Goal: Check status: Check status

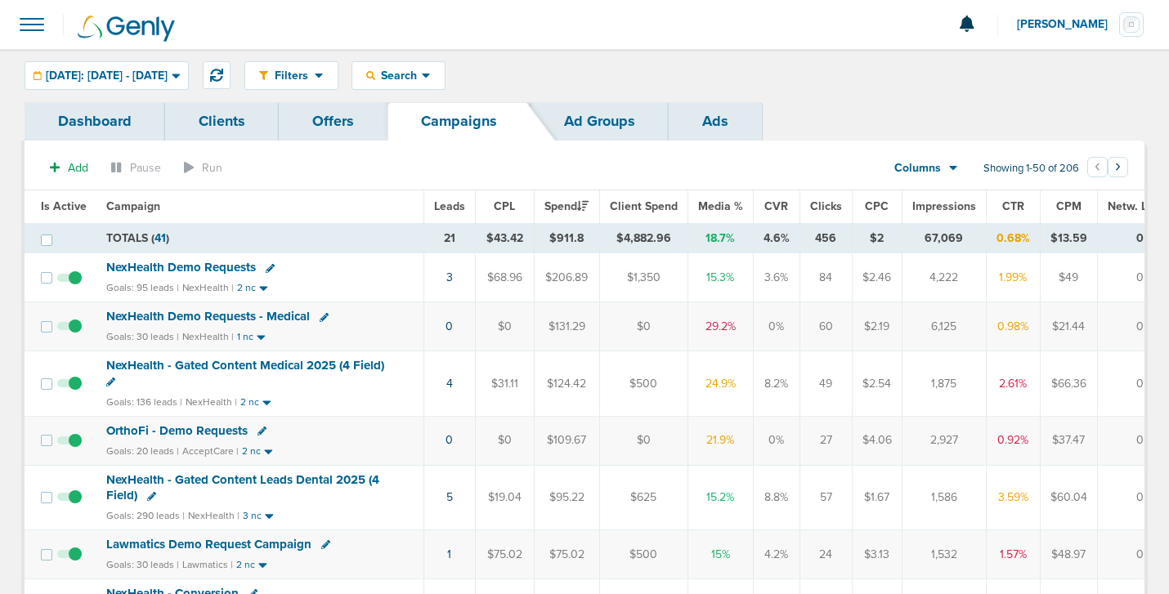
scroll to position [113, 0]
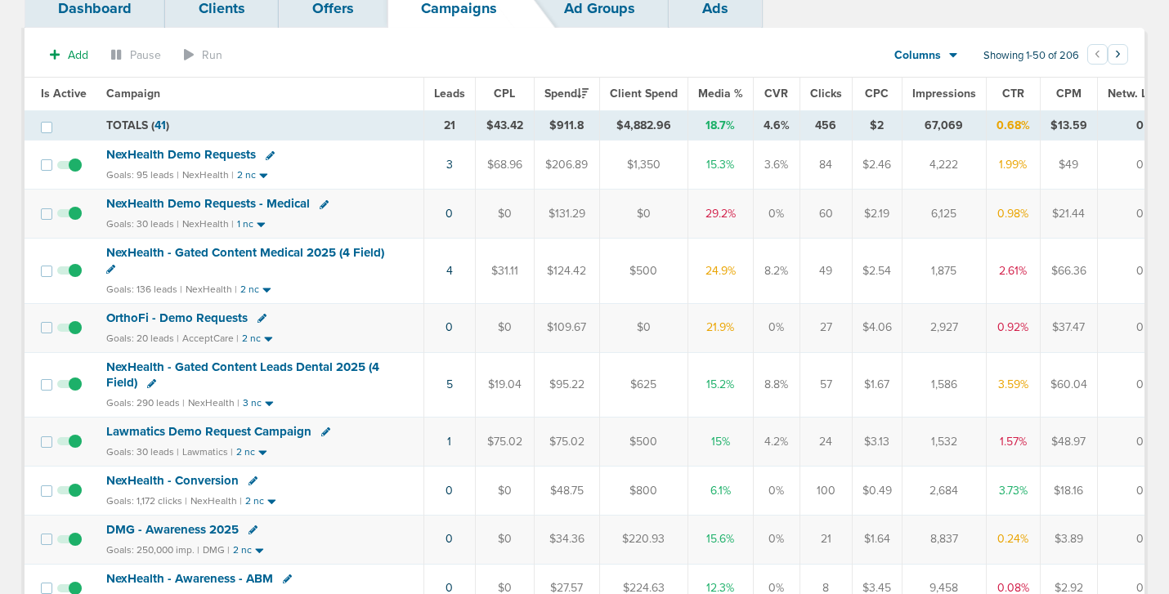
click at [202, 320] on span "OrthoFi - Demo Requests" at bounding box center [176, 318] width 141 height 15
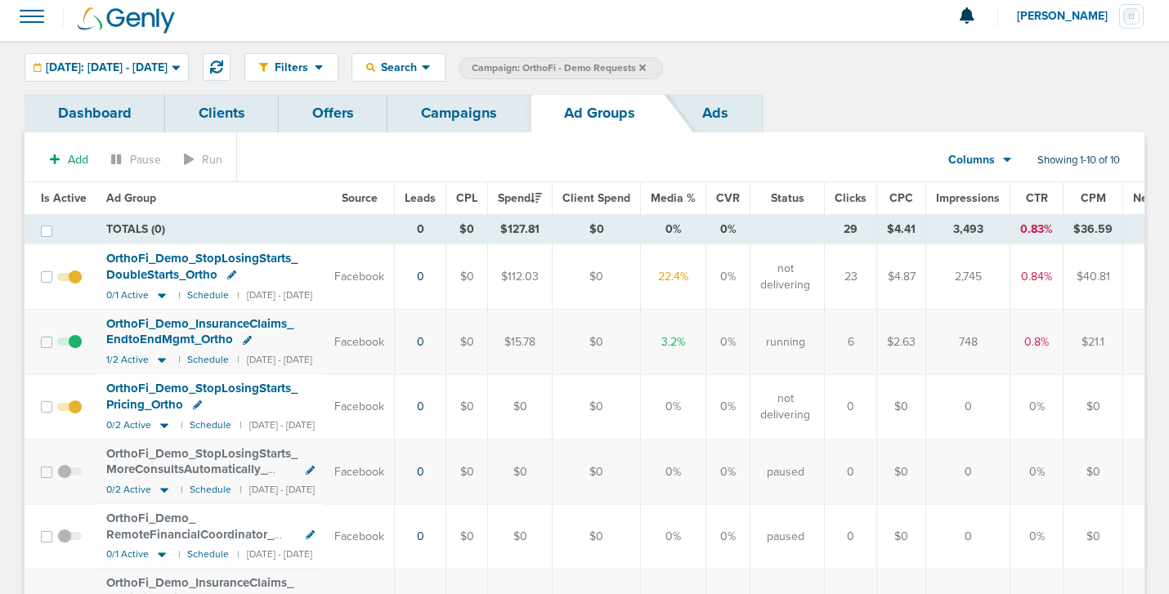
scroll to position [5, 0]
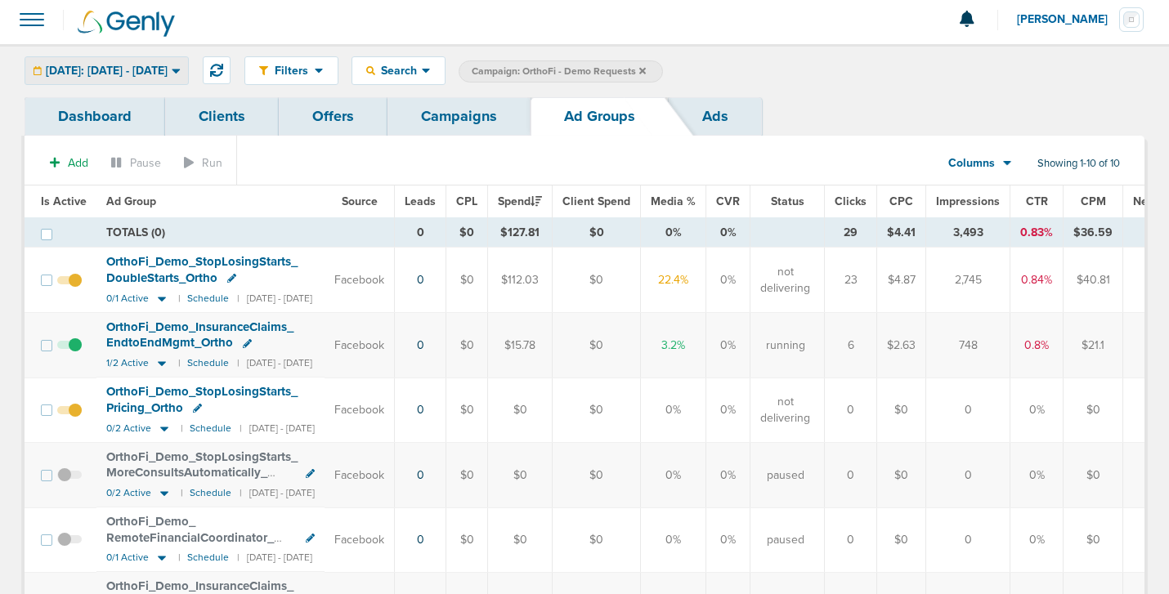
click at [129, 70] on span "[DATE]: [DATE] - [DATE]" at bounding box center [107, 70] width 122 height 11
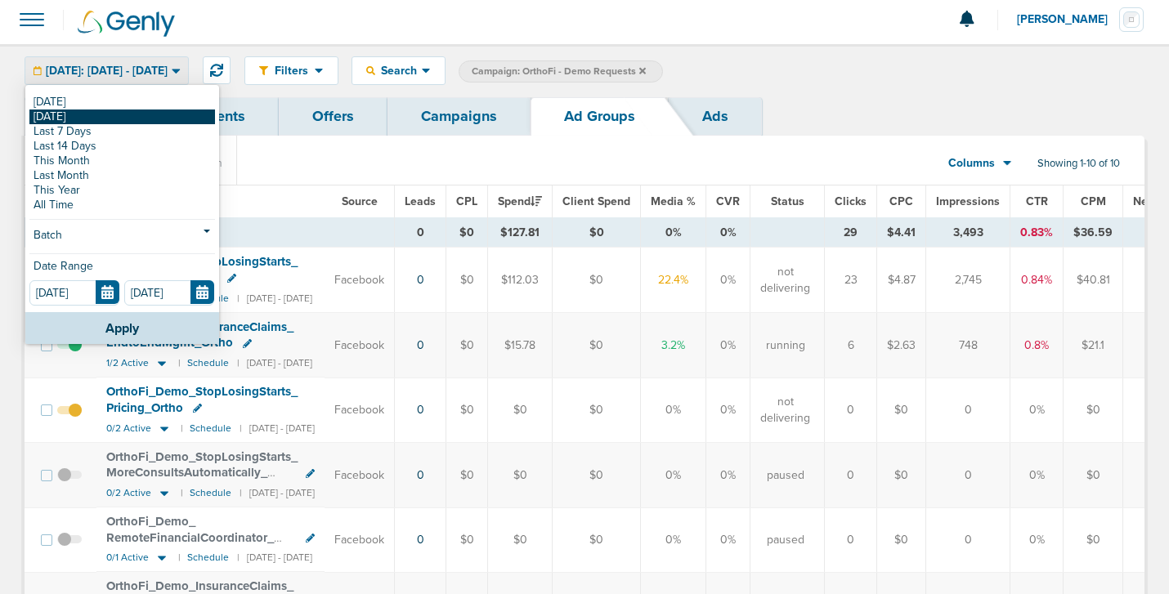
click at [122, 119] on link "[DATE]" at bounding box center [122, 117] width 186 height 15
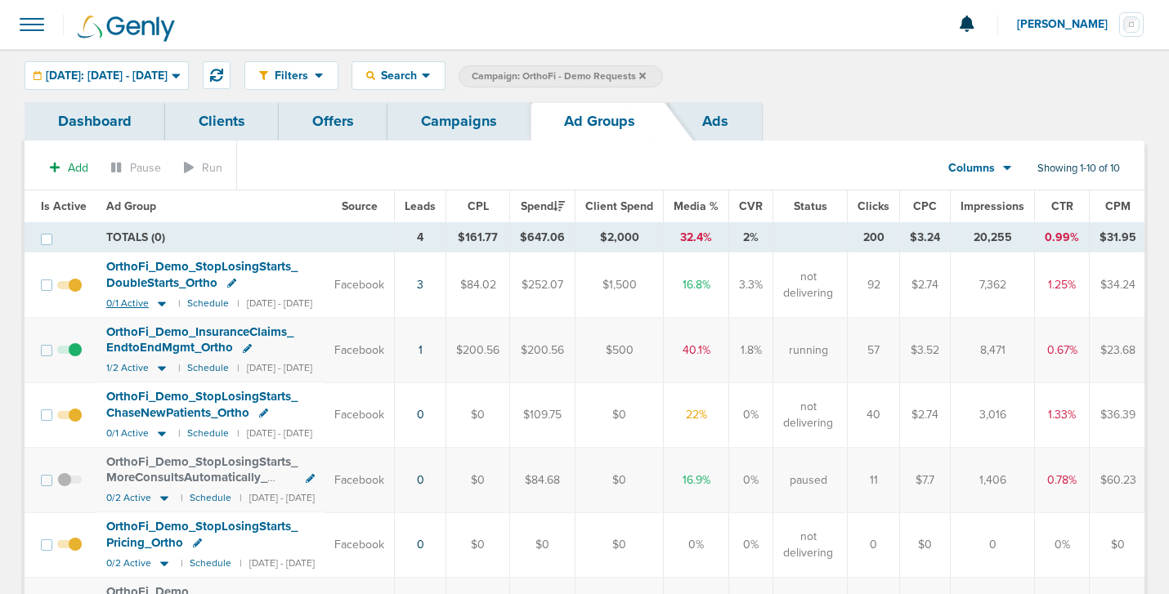
click at [159, 301] on icon at bounding box center [162, 304] width 16 height 14
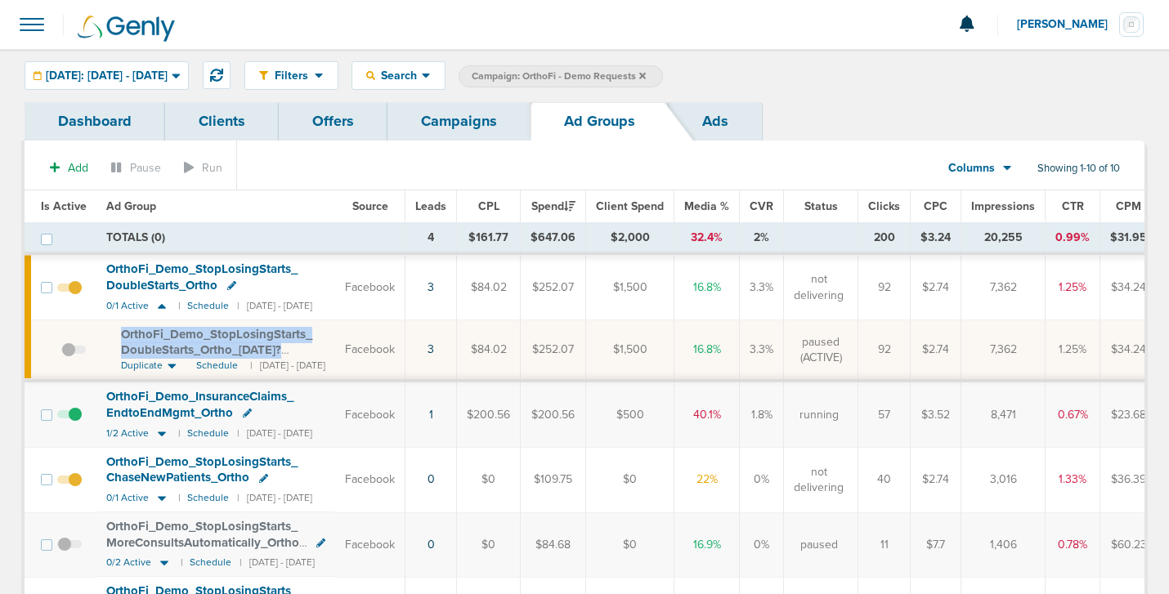
drag, startPoint x: 109, startPoint y: 329, endPoint x: 294, endPoint y: 355, distance: 187.3
click at [294, 355] on td "OrthoFi_ Demo_ StopLosingStarts_ DoubleStarts_ Ortho_ [DATE]?id=174&cmp_ id=965…" at bounding box center [215, 350] width 239 height 61
copy span "OrthoFi_ Demo_ StopLosingStarts_ DoubleStarts_ Ortho_ [DATE]?"
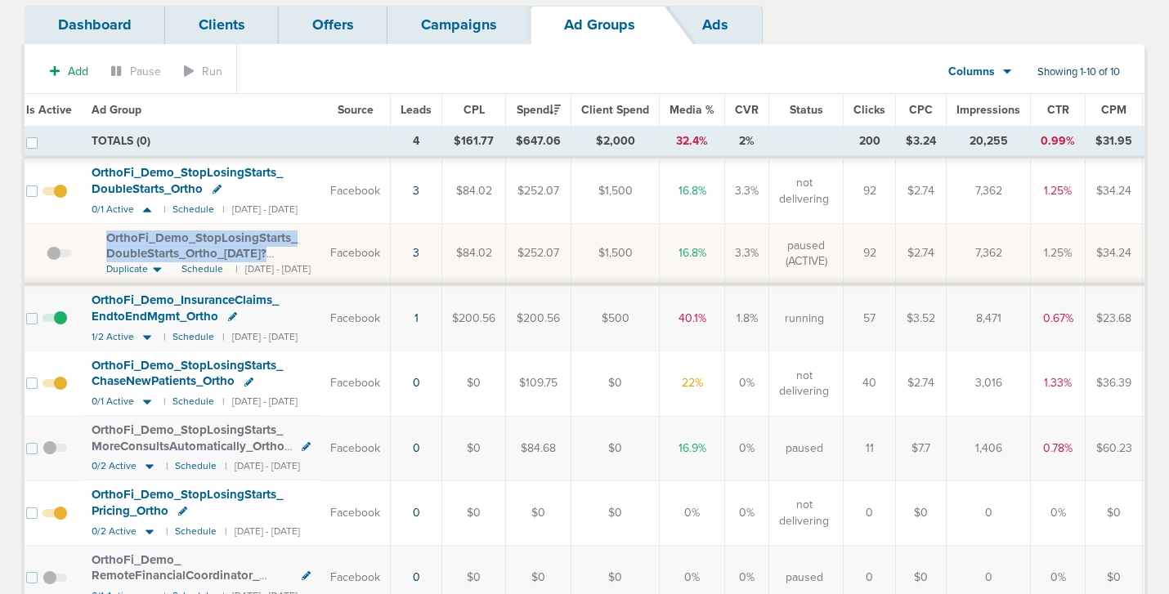
scroll to position [96, 0]
click at [150, 401] on icon at bounding box center [147, 403] width 16 height 14
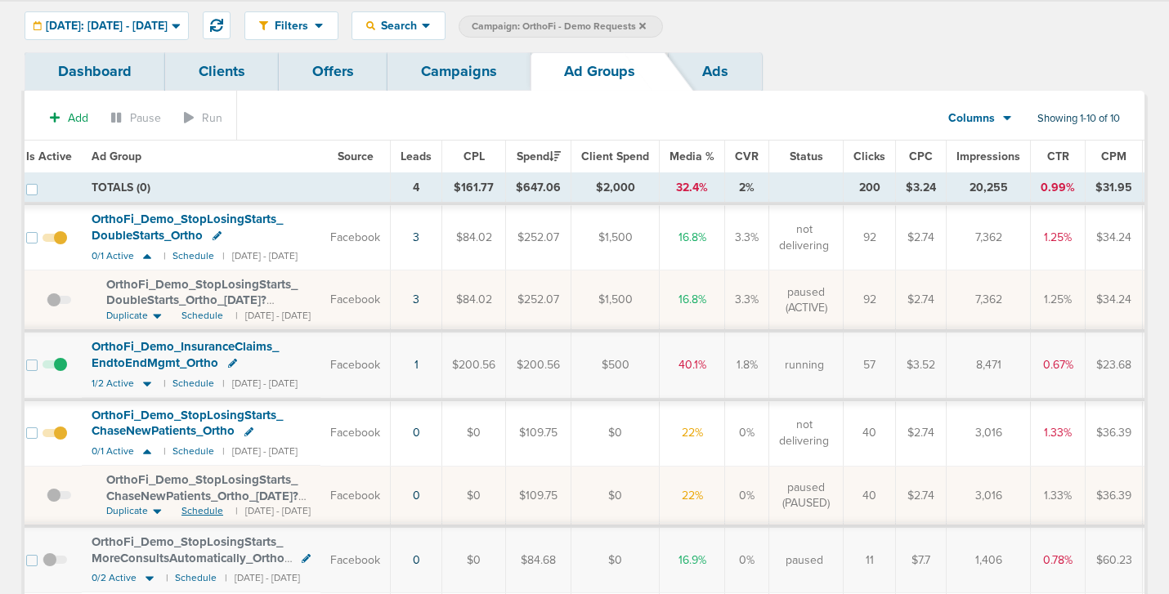
scroll to position [46, 0]
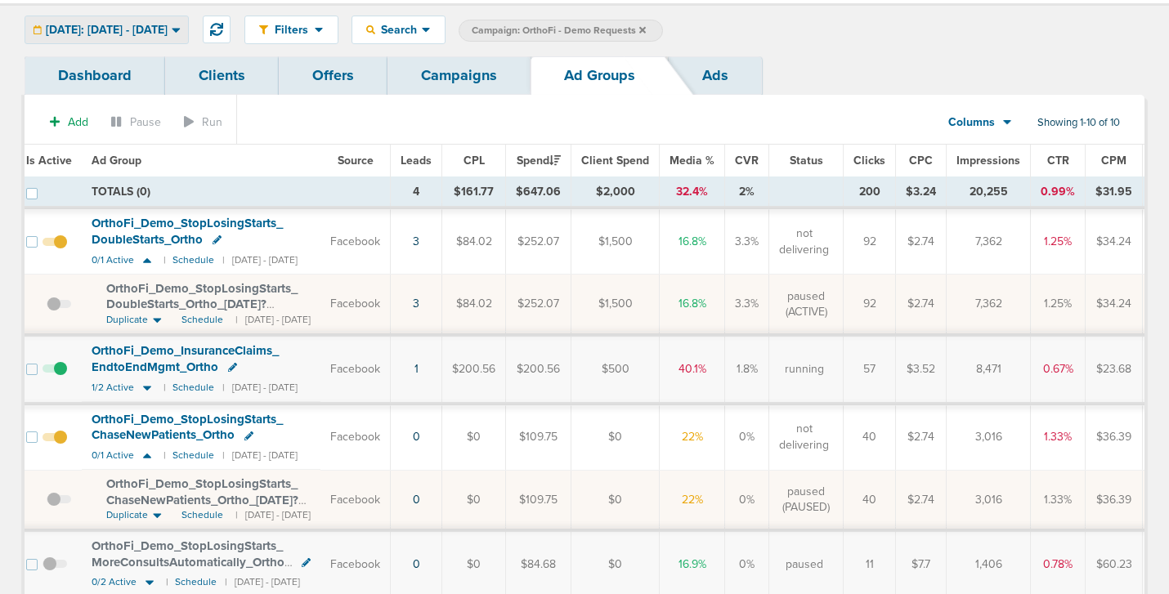
click at [114, 19] on div "[DATE]: [DATE] - [DATE]" at bounding box center [106, 29] width 163 height 27
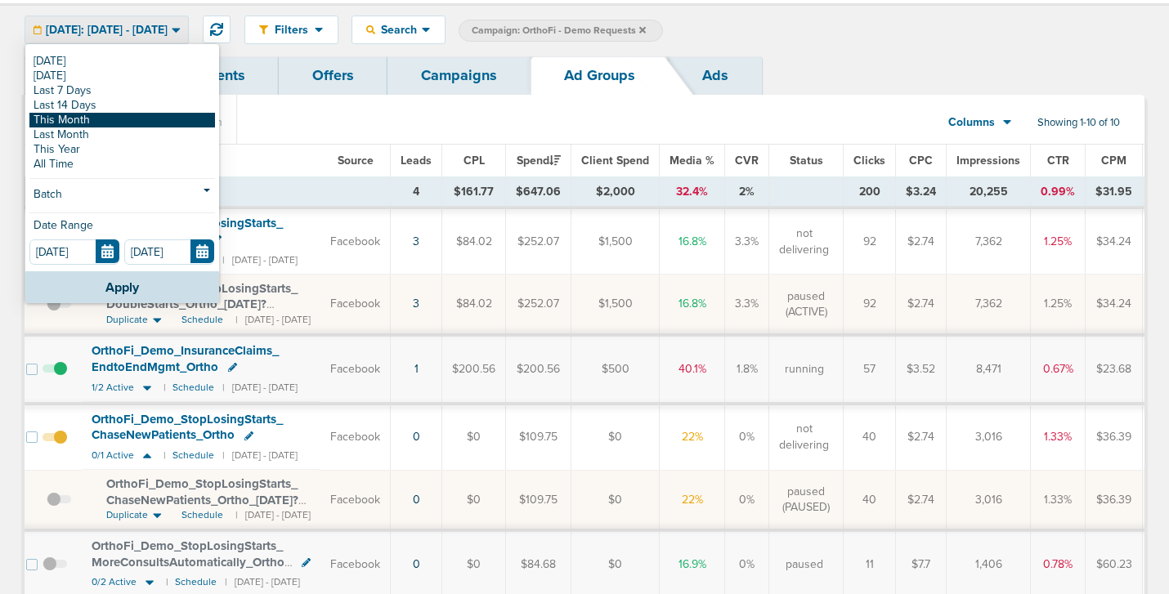
click at [103, 119] on link "This Month" at bounding box center [122, 120] width 186 height 15
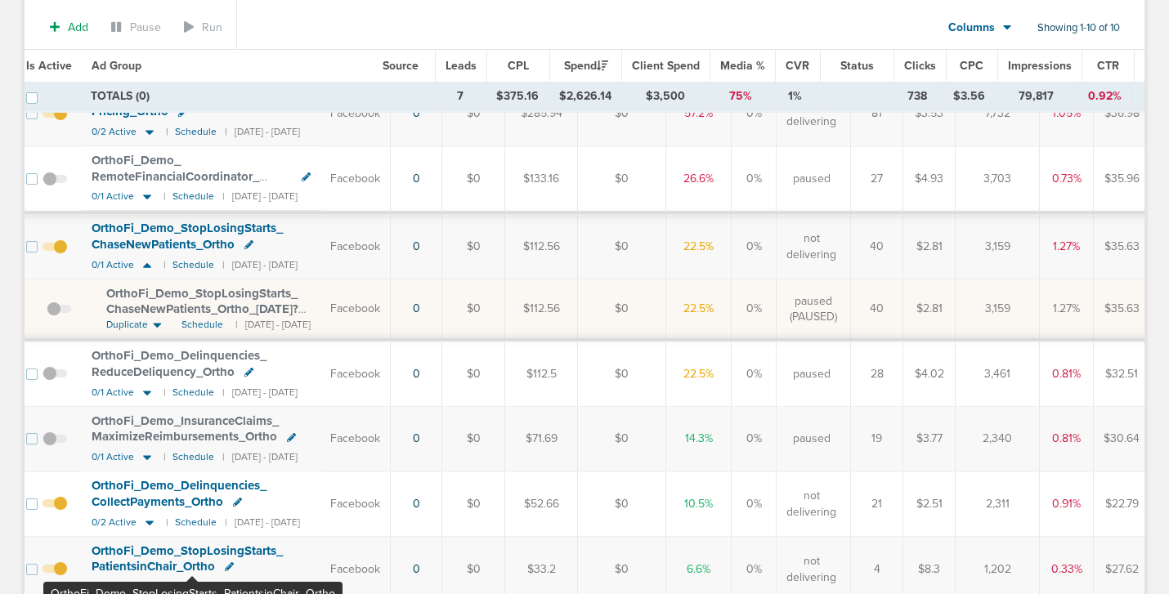
scroll to position [433, 0]
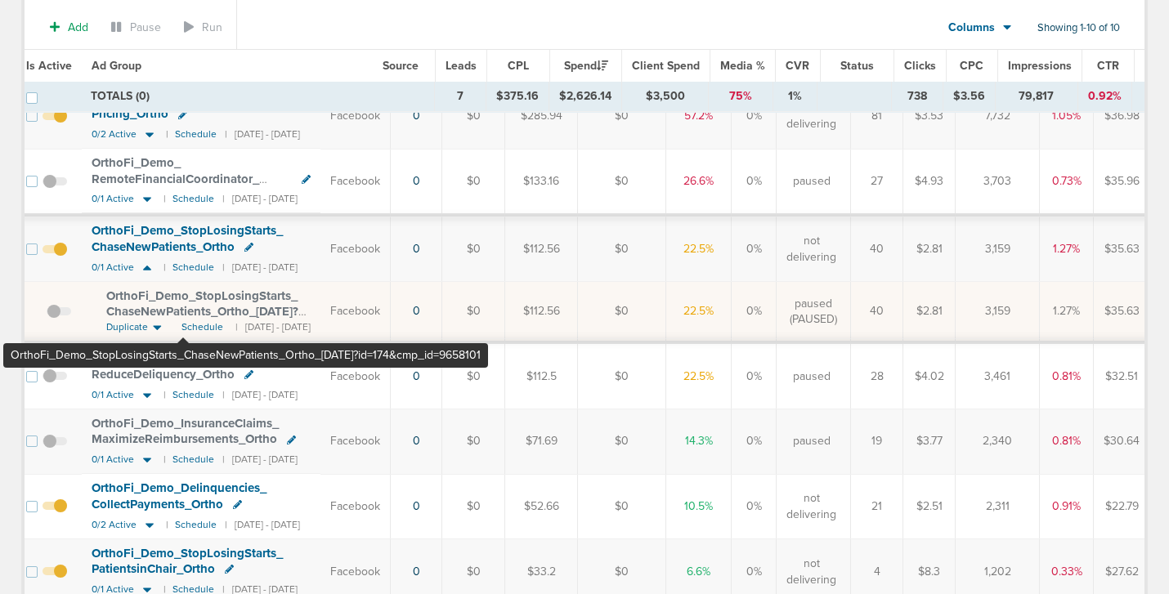
click at [183, 313] on span "OrthoFi_ Demo_ StopLosingStarts_ ChaseNewPatients_ Ortho_ [DATE]?id=174&cmp_ id…" at bounding box center [202, 312] width 192 height 47
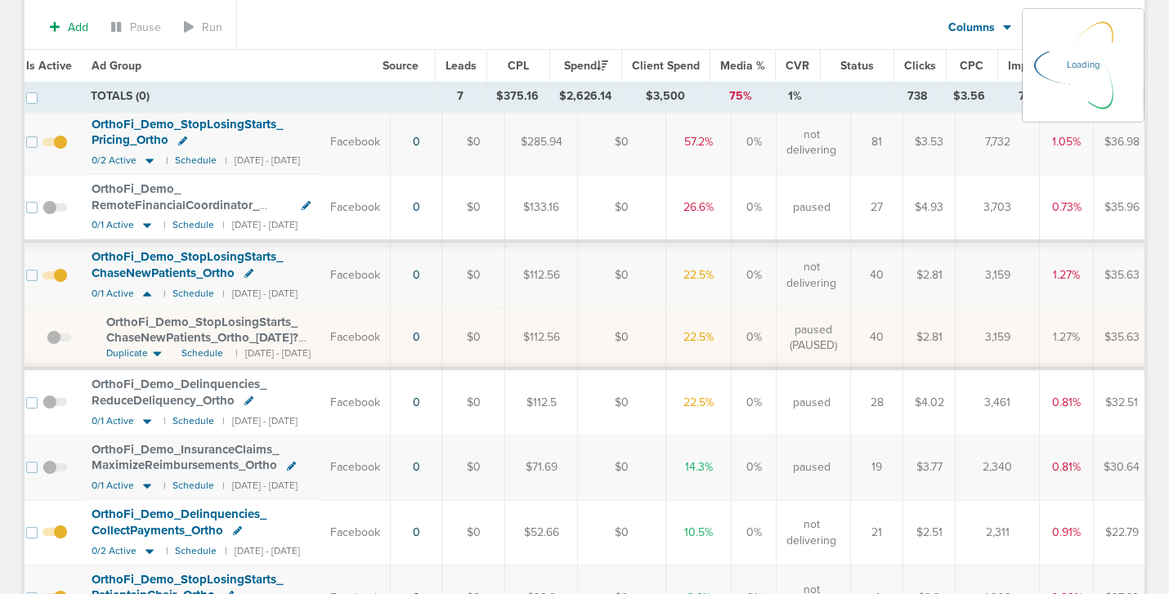
scroll to position [459, 0]
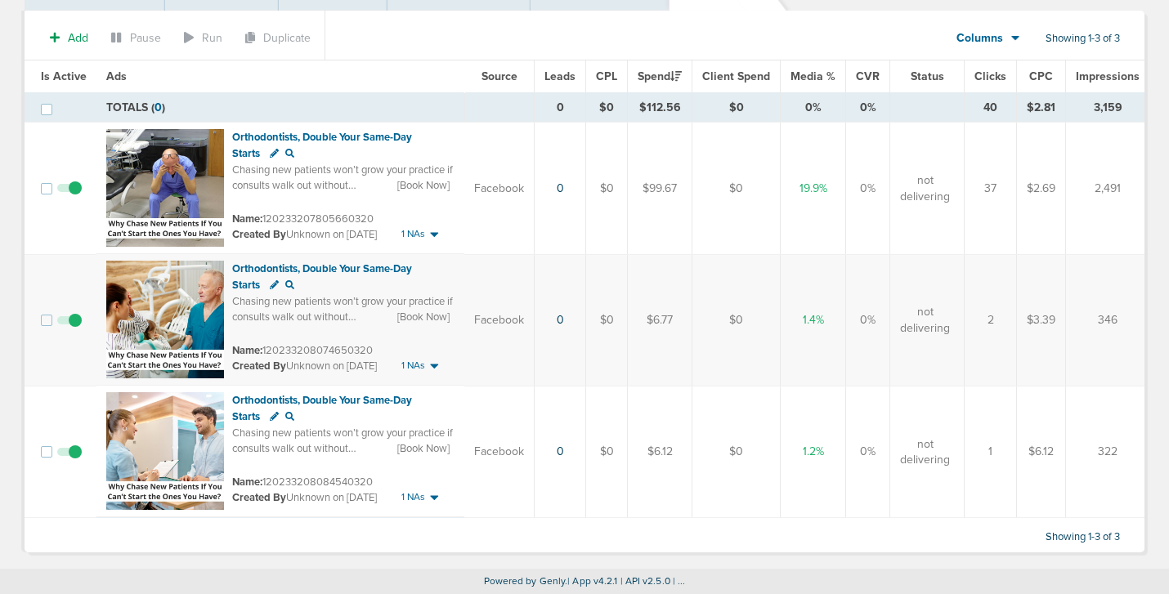
scroll to position [136, 0]
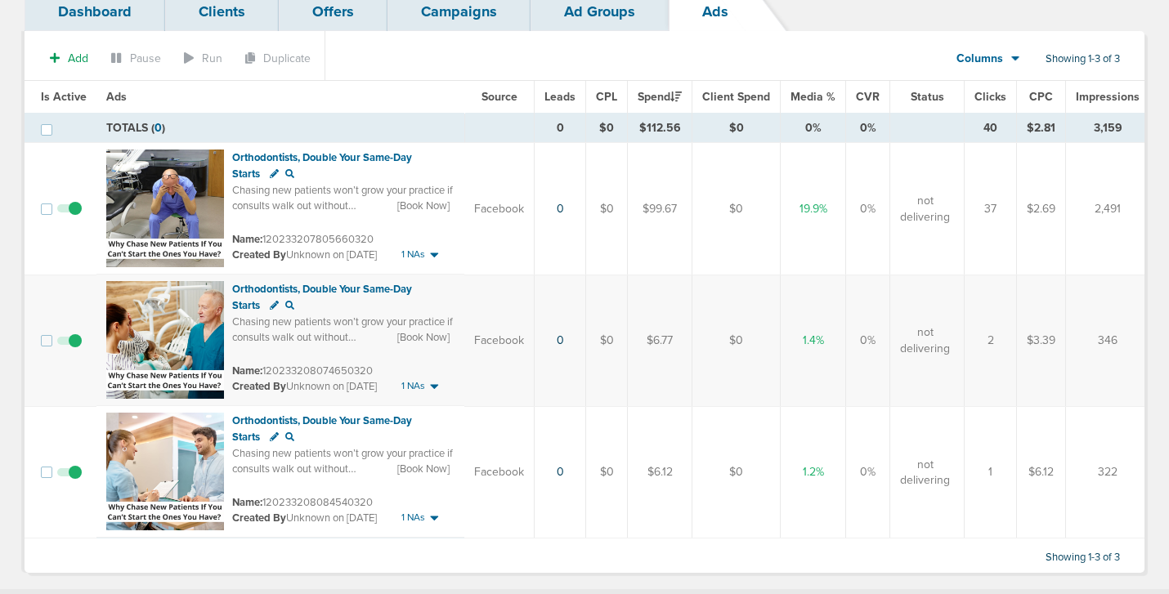
click at [72, 481] on span at bounding box center [69, 481] width 25 height 0
click at [69, 476] on input "checkbox" at bounding box center [69, 476] width 0 height 0
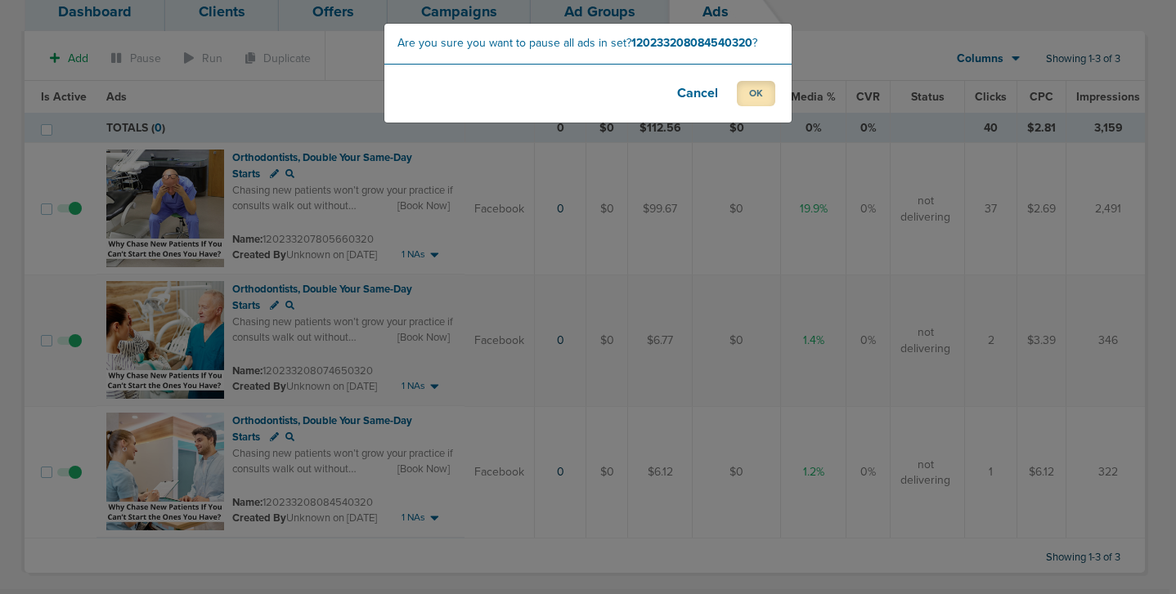
click at [749, 96] on button "OK" at bounding box center [756, 93] width 38 height 25
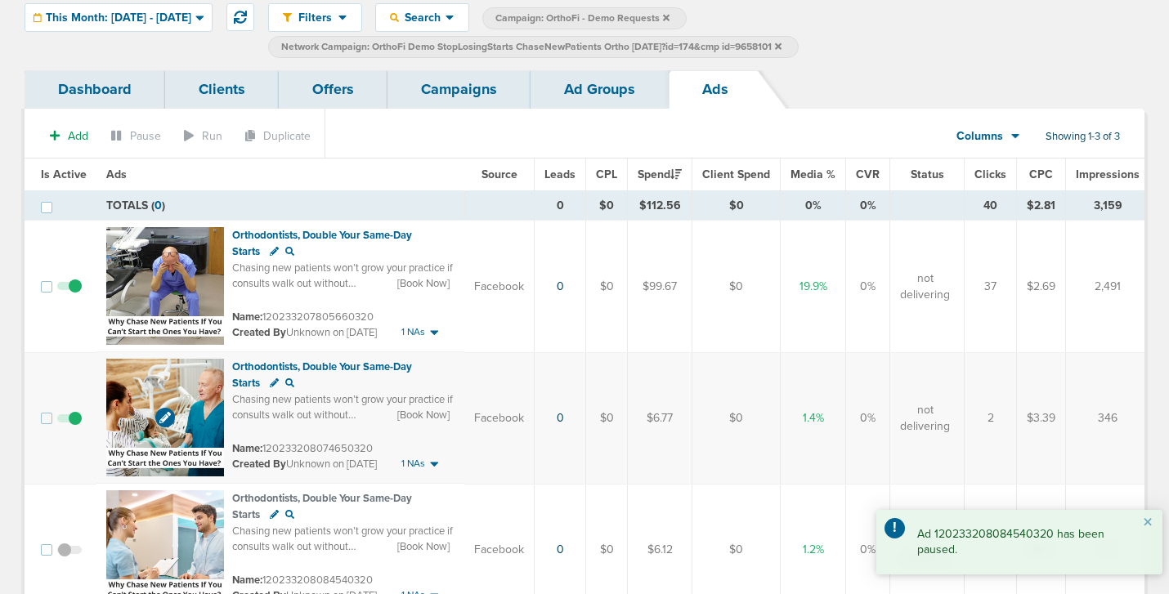
scroll to position [0, 0]
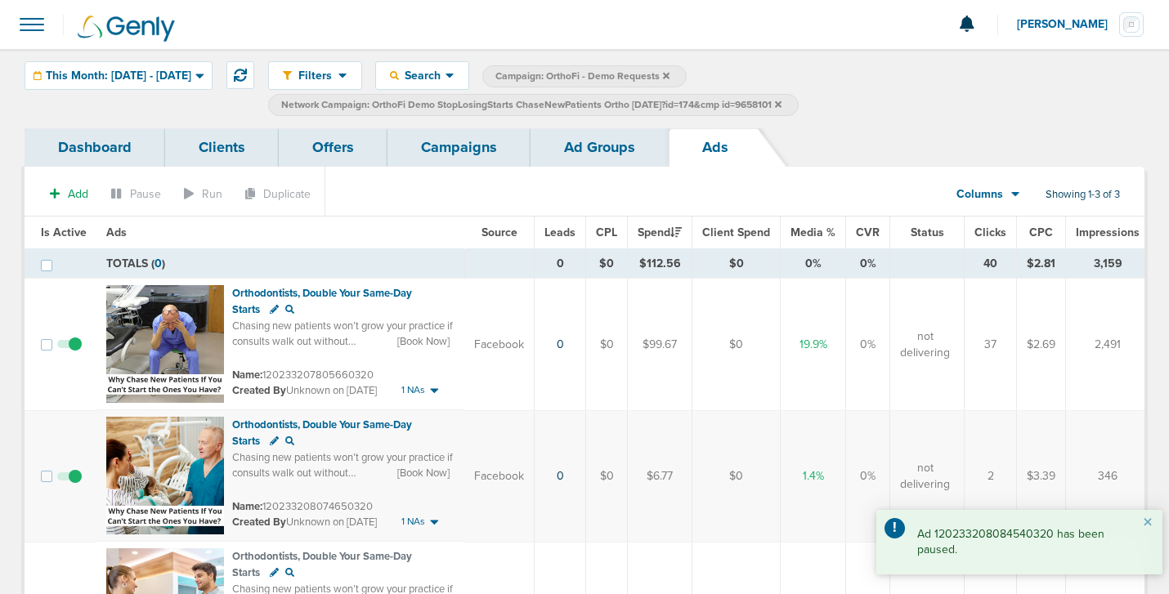
click at [599, 145] on link "Ad Groups" at bounding box center [600, 147] width 138 height 38
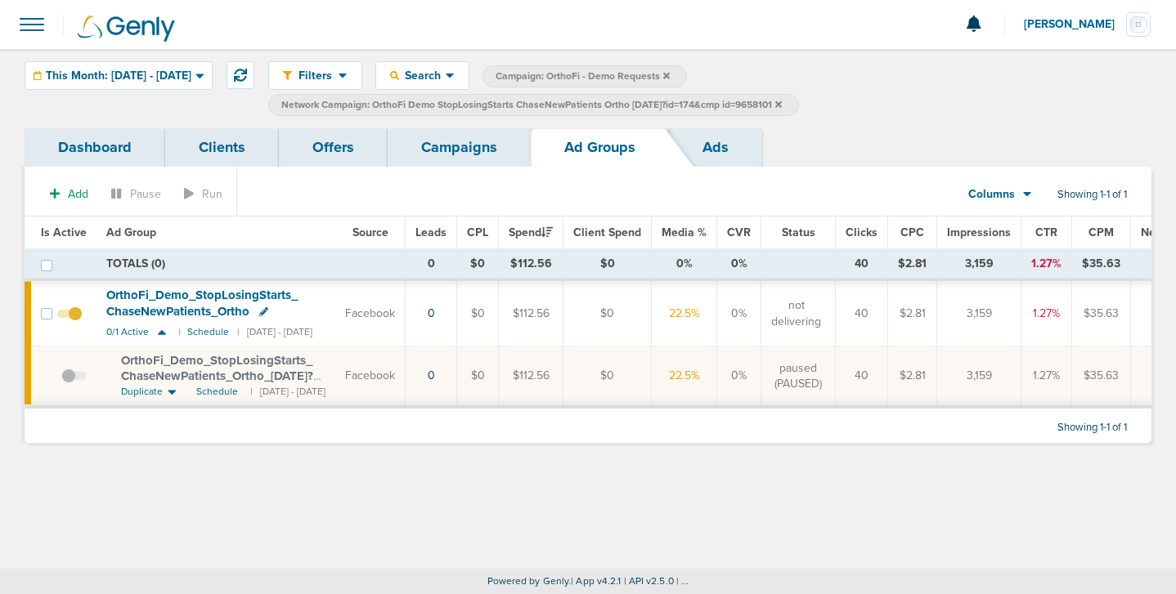
click at [782, 105] on icon at bounding box center [778, 104] width 7 height 7
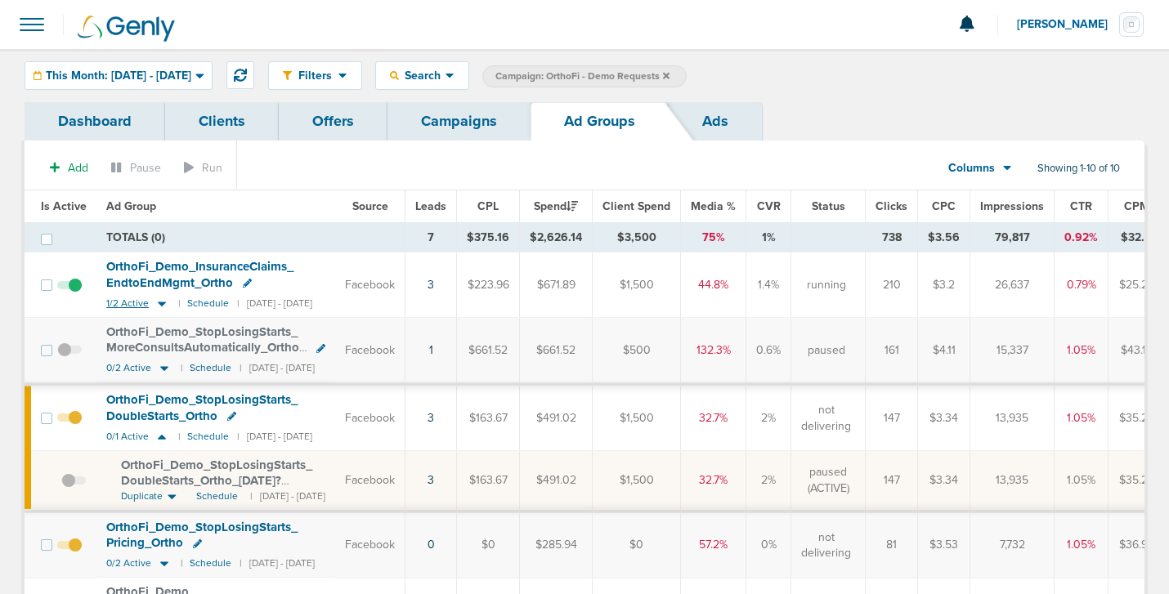
click at [159, 303] on icon at bounding box center [162, 304] width 8 height 5
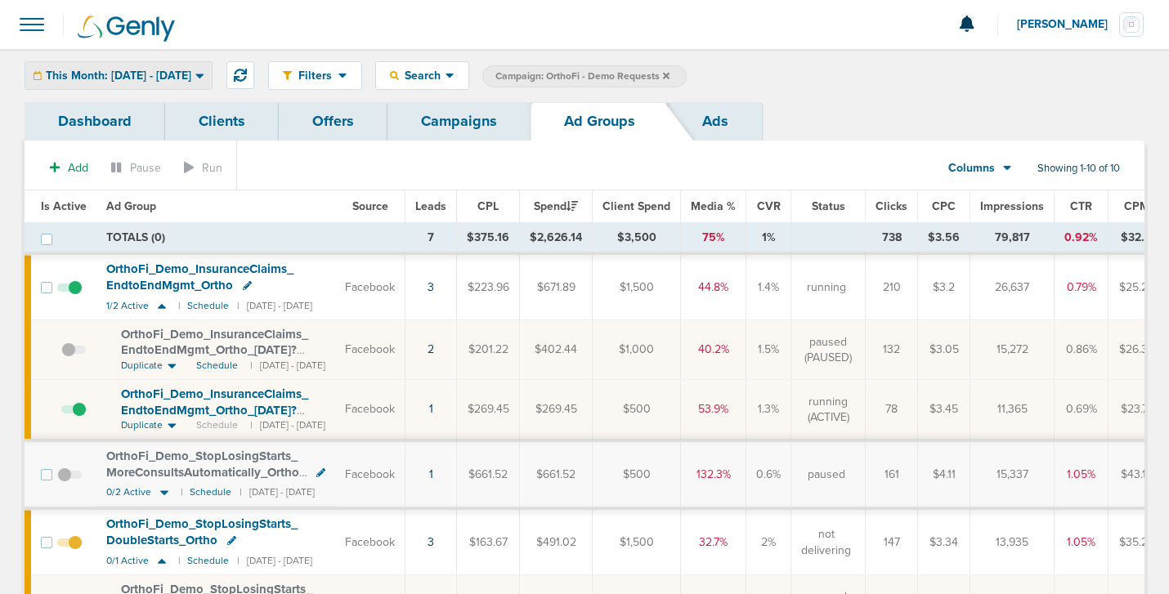
click at [109, 77] on span "This Month: [DATE] - [DATE]" at bounding box center [119, 75] width 146 height 11
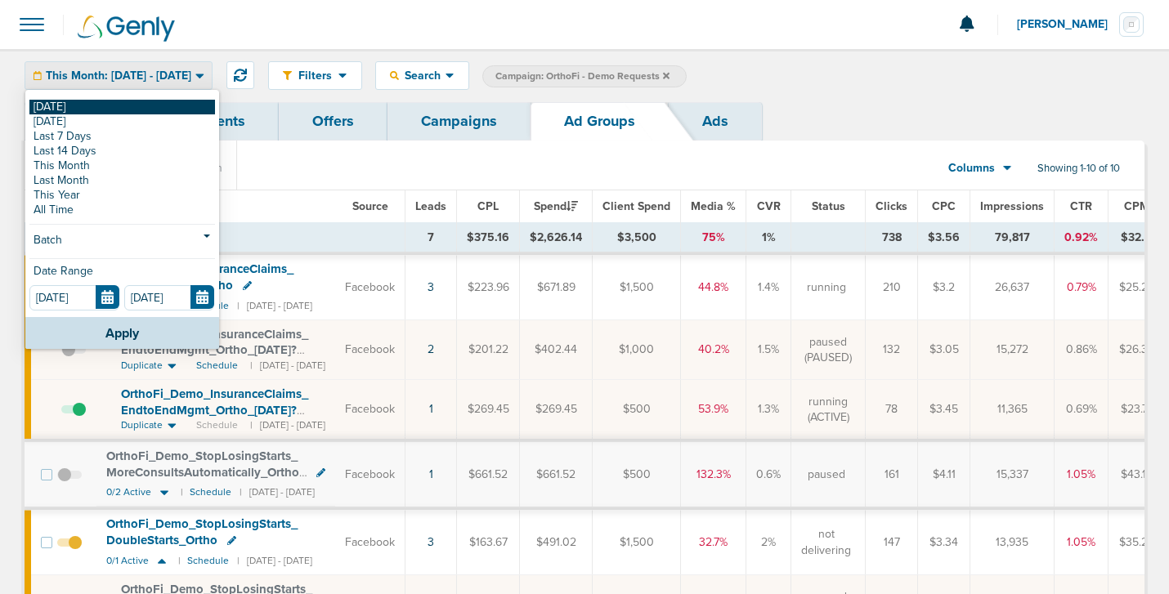
click at [104, 104] on link "[DATE]" at bounding box center [122, 107] width 186 height 15
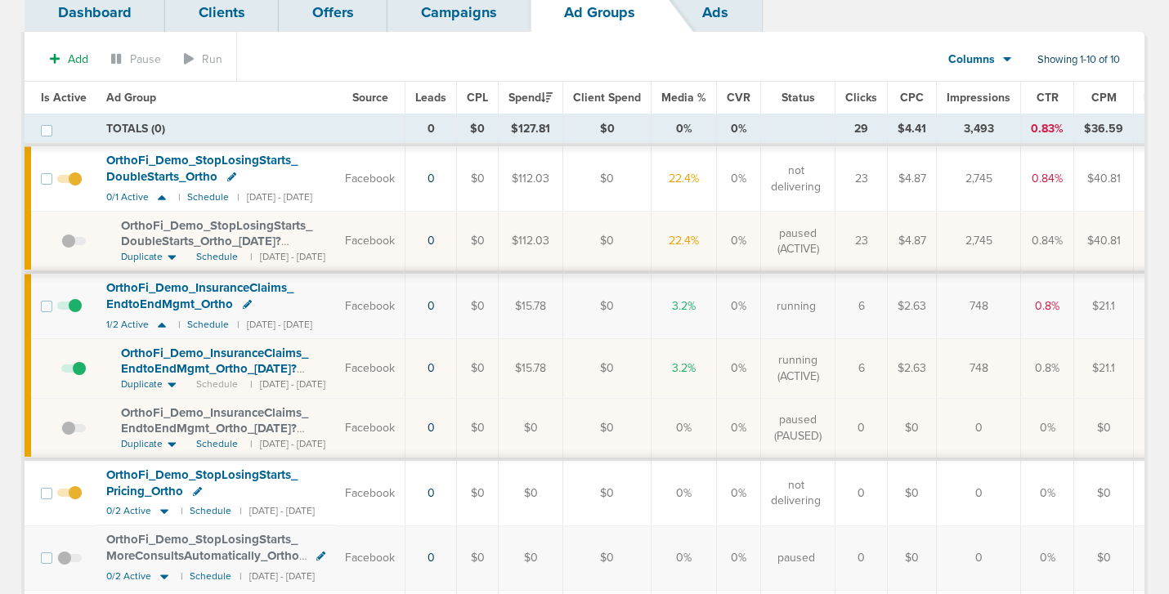
scroll to position [107, 0]
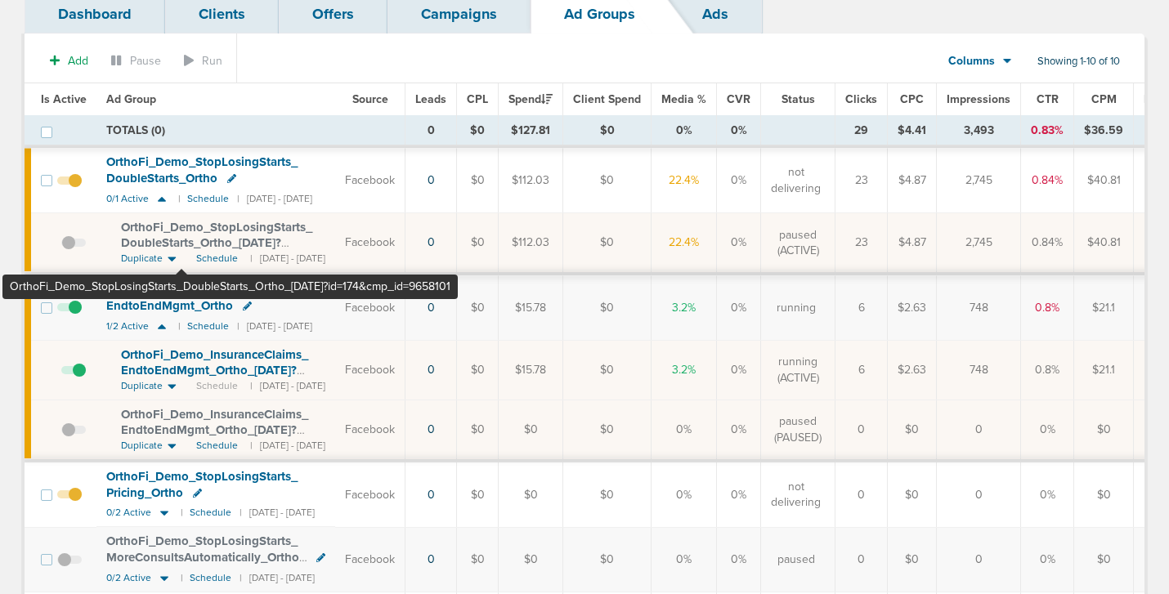
click at [182, 228] on span "OrthoFi_ Demo_ StopLosingStarts_ DoubleStarts_ Ortho_ [DATE]?id=174&cmp_ id=965…" at bounding box center [216, 243] width 191 height 47
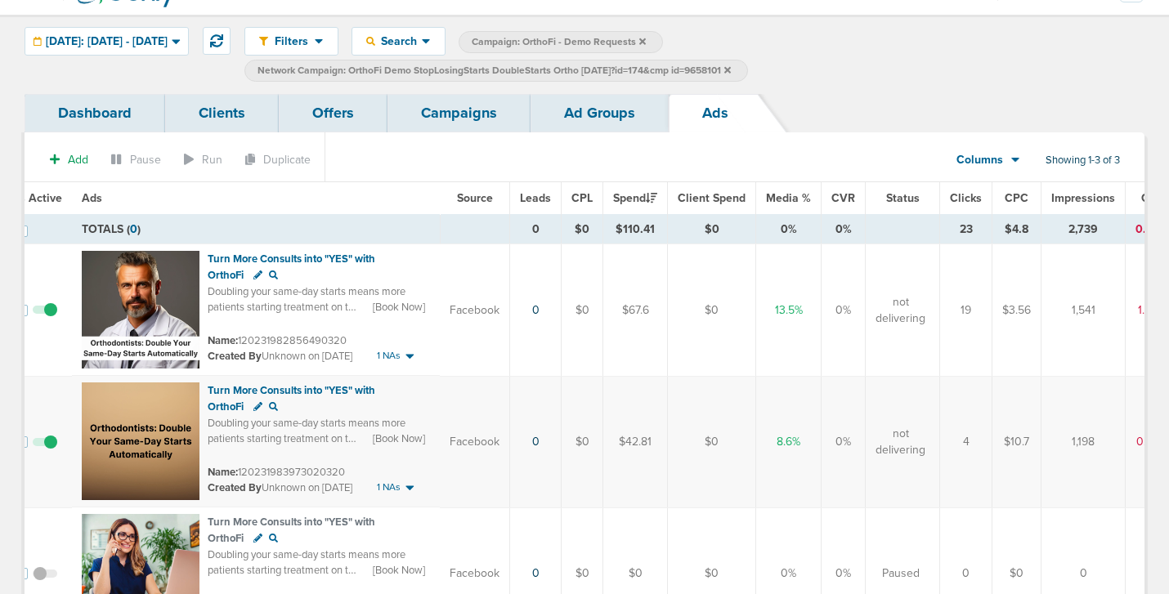
scroll to position [28, 0]
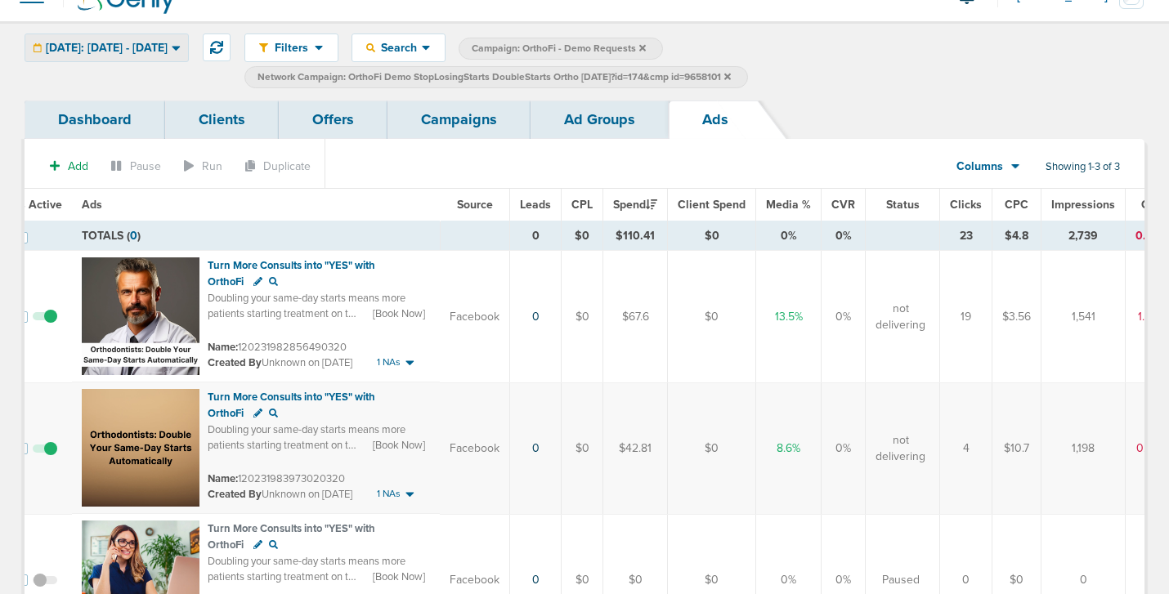
click at [168, 43] on span "[DATE]: [DATE] - [DATE]" at bounding box center [107, 48] width 122 height 11
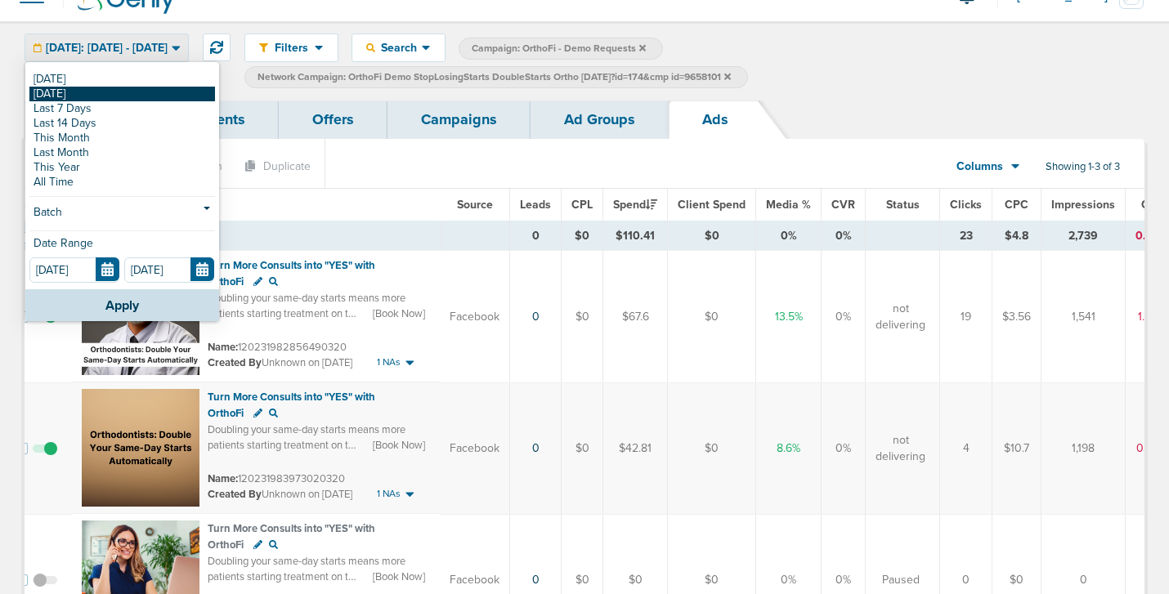
click at [153, 96] on link "[DATE]" at bounding box center [122, 94] width 186 height 15
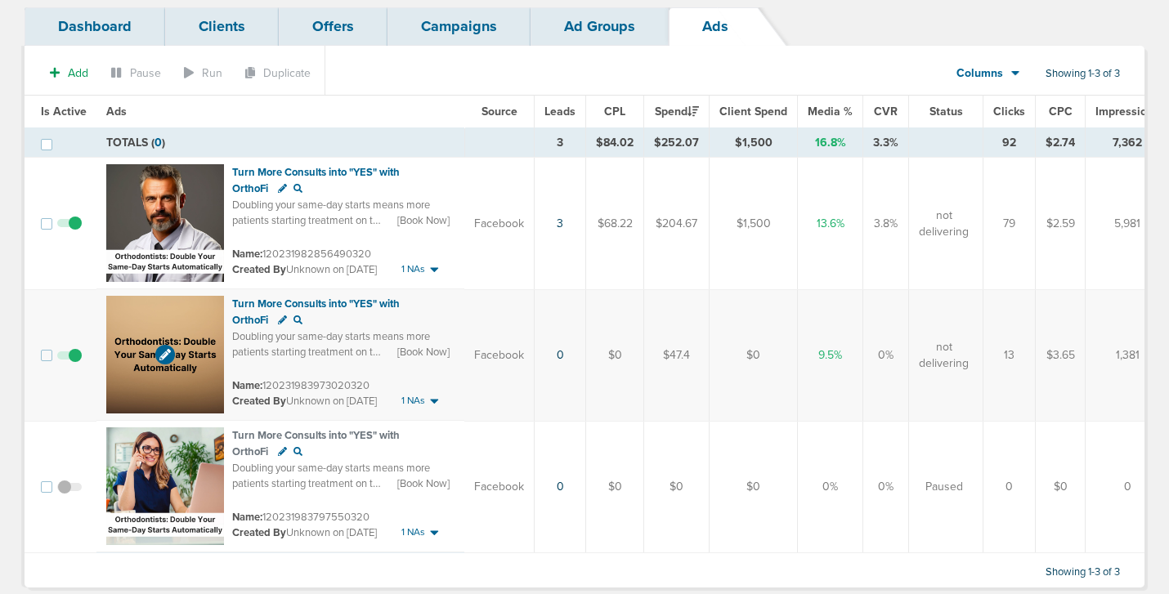
scroll to position [122, 0]
click at [71, 363] on span at bounding box center [69, 363] width 25 height 0
click at [69, 358] on input "checkbox" at bounding box center [69, 358] width 0 height 0
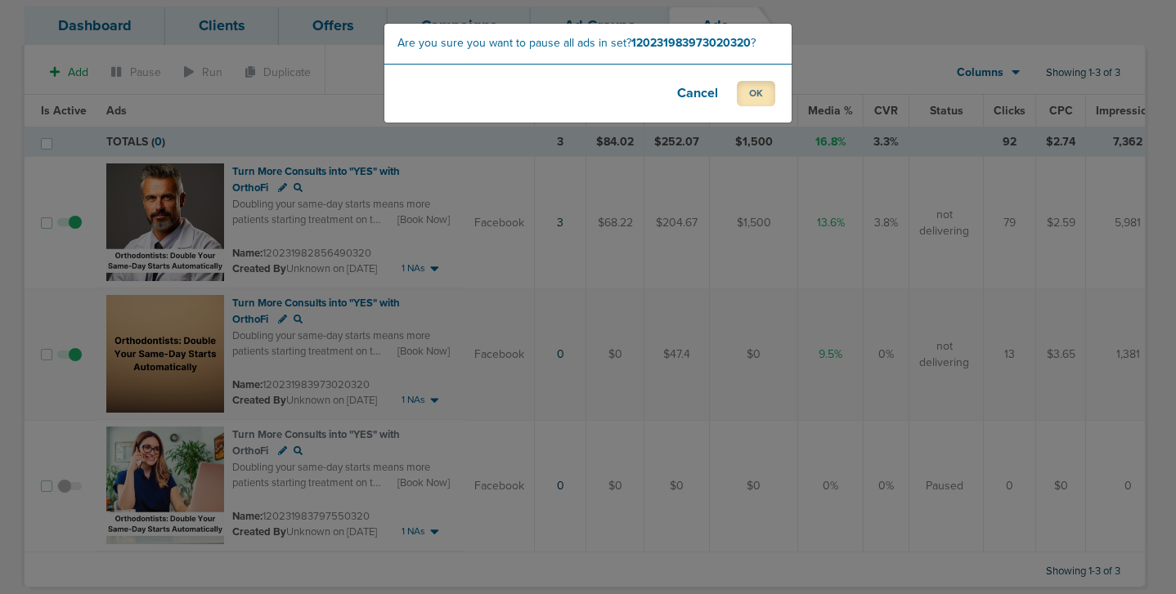
click at [757, 98] on button "OK" at bounding box center [756, 93] width 38 height 25
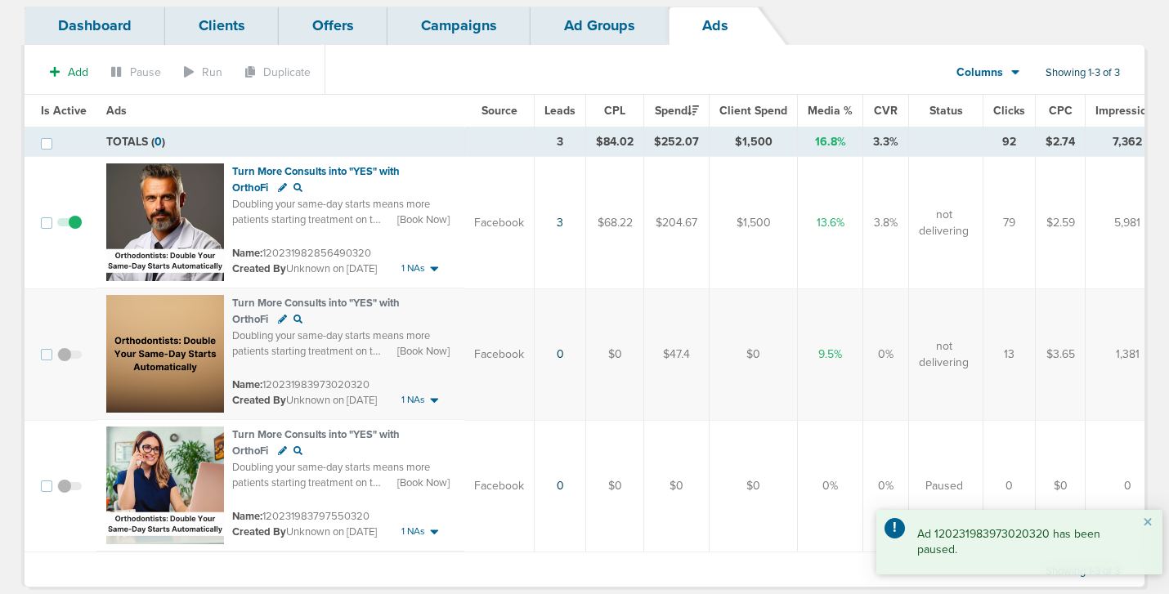
click at [468, 29] on link "Campaigns" at bounding box center [459, 26] width 143 height 38
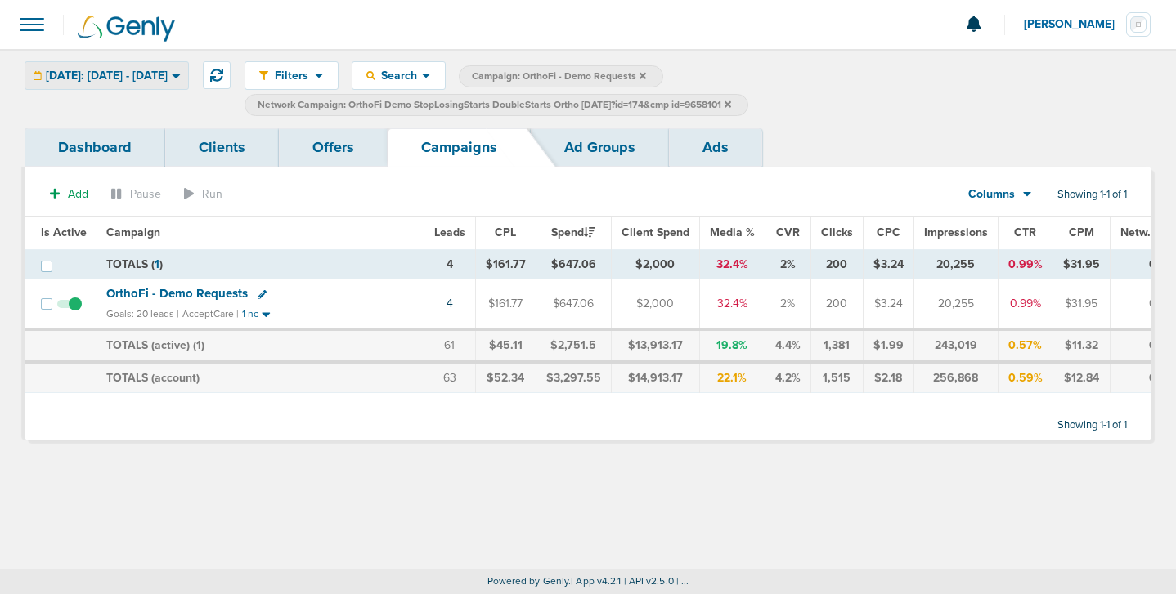
click at [179, 84] on div "[DATE]: [DATE] - [DATE]" at bounding box center [106, 75] width 163 height 27
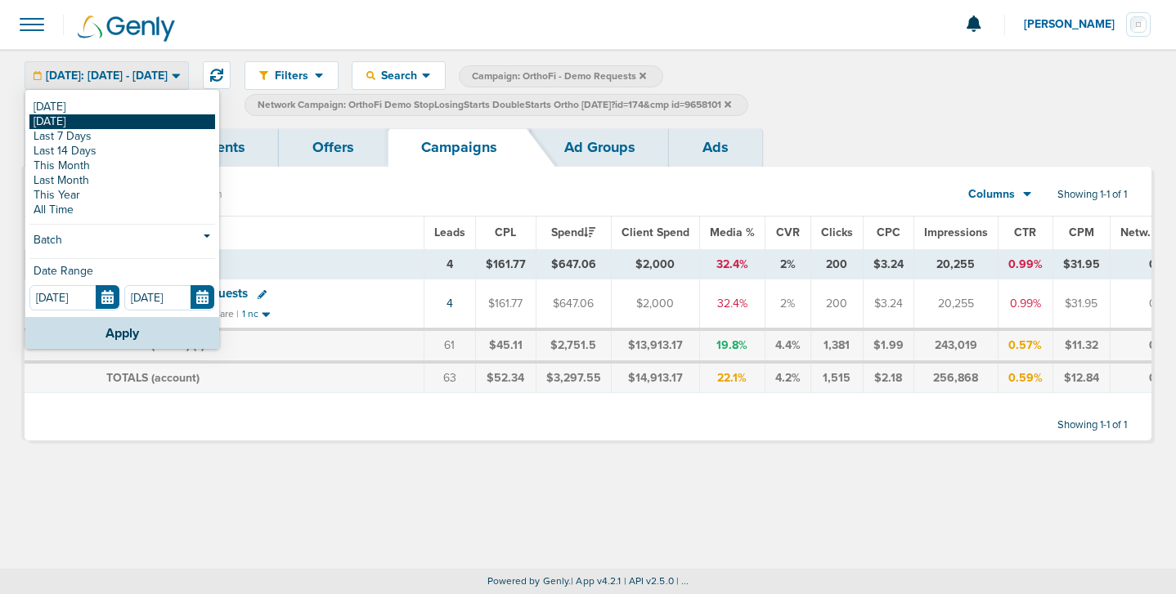
click at [157, 119] on link "[DATE]" at bounding box center [122, 121] width 186 height 15
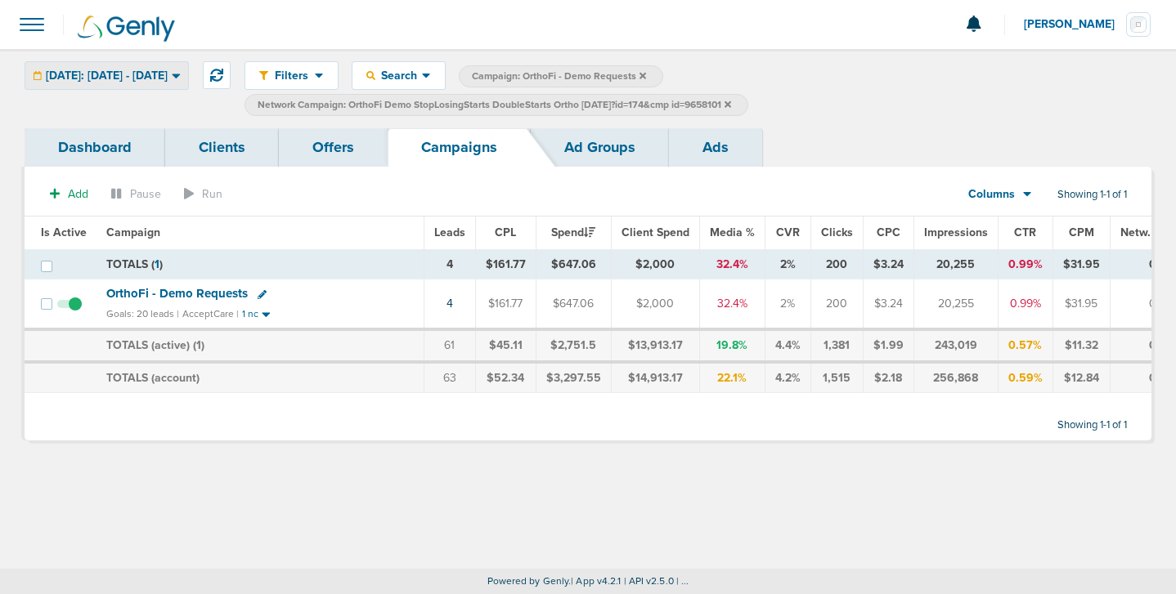
click at [114, 64] on div "[DATE]: [DATE] - [DATE]" at bounding box center [106, 75] width 163 height 27
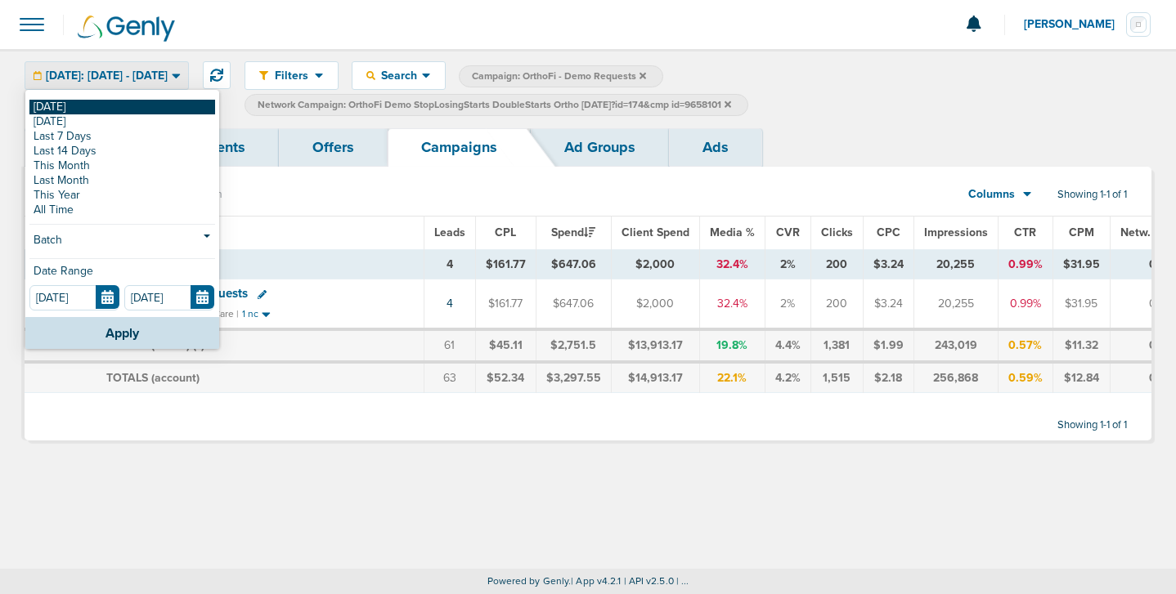
click at [113, 108] on link "[DATE]" at bounding box center [122, 107] width 186 height 15
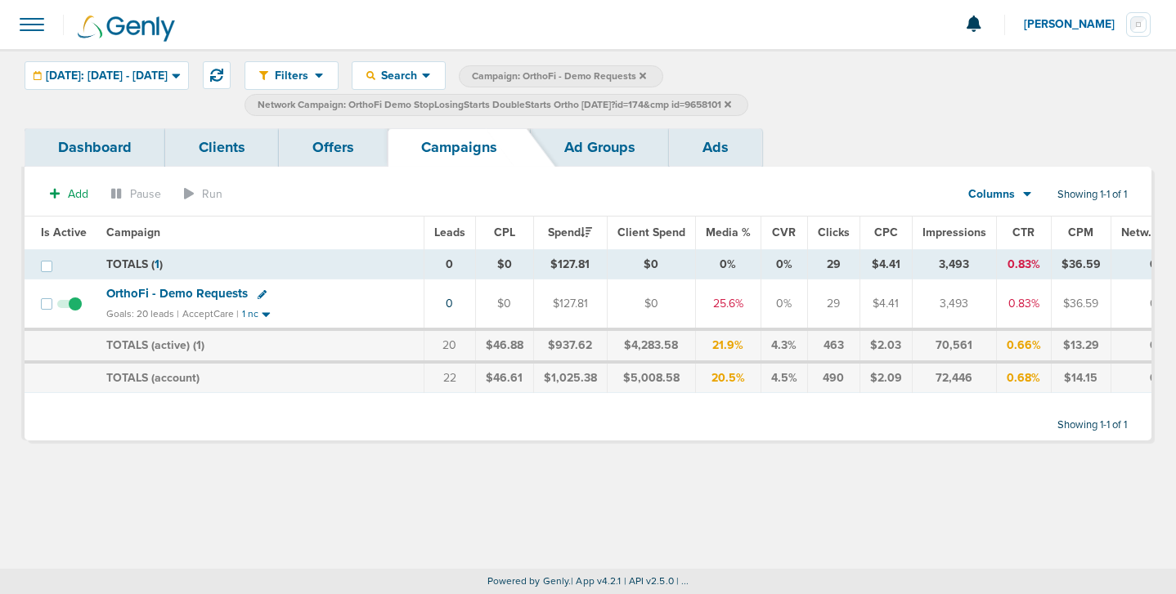
click at [731, 106] on icon at bounding box center [727, 105] width 7 height 10
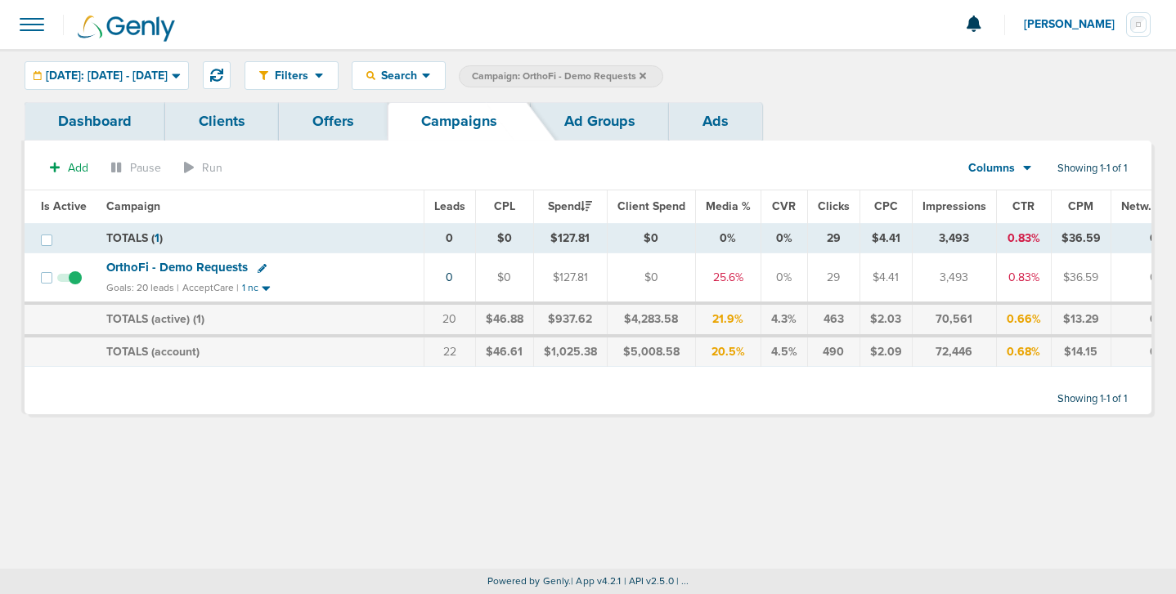
click at [646, 74] on icon at bounding box center [642, 76] width 7 height 10
